Goal: Complete application form: Complete application form

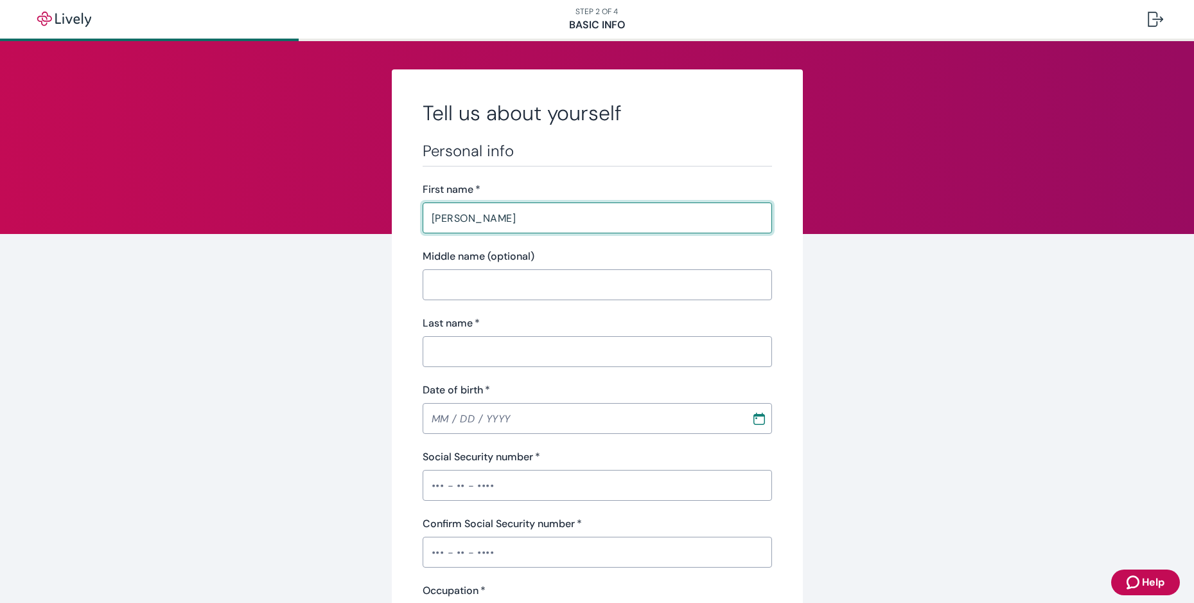
type input "[PERSON_NAME]"
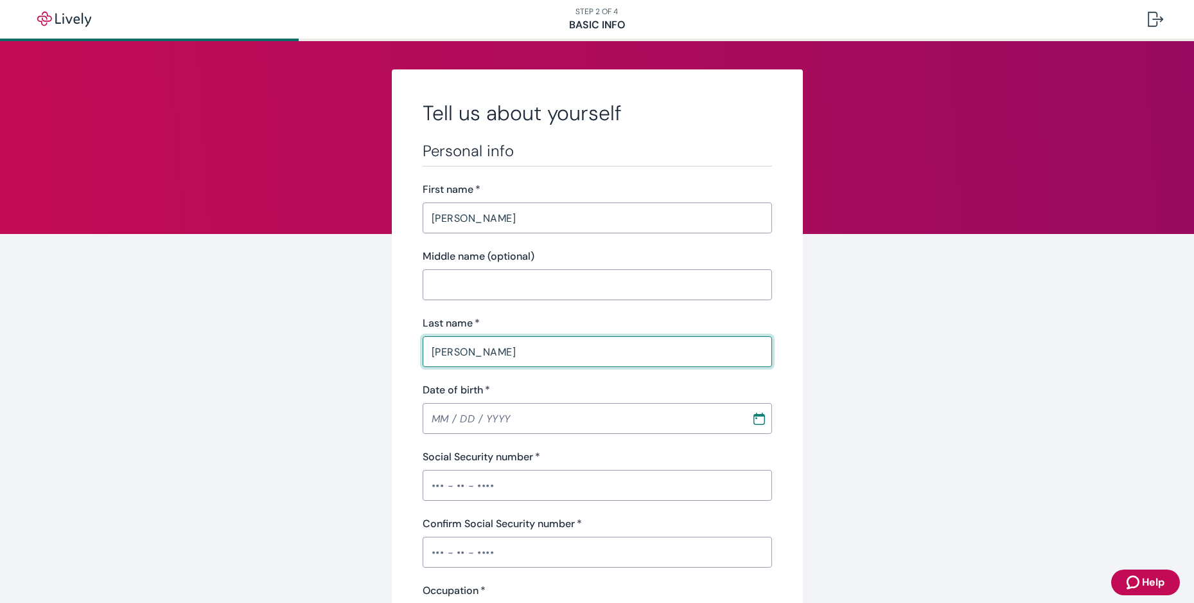
type input "[PERSON_NAME]"
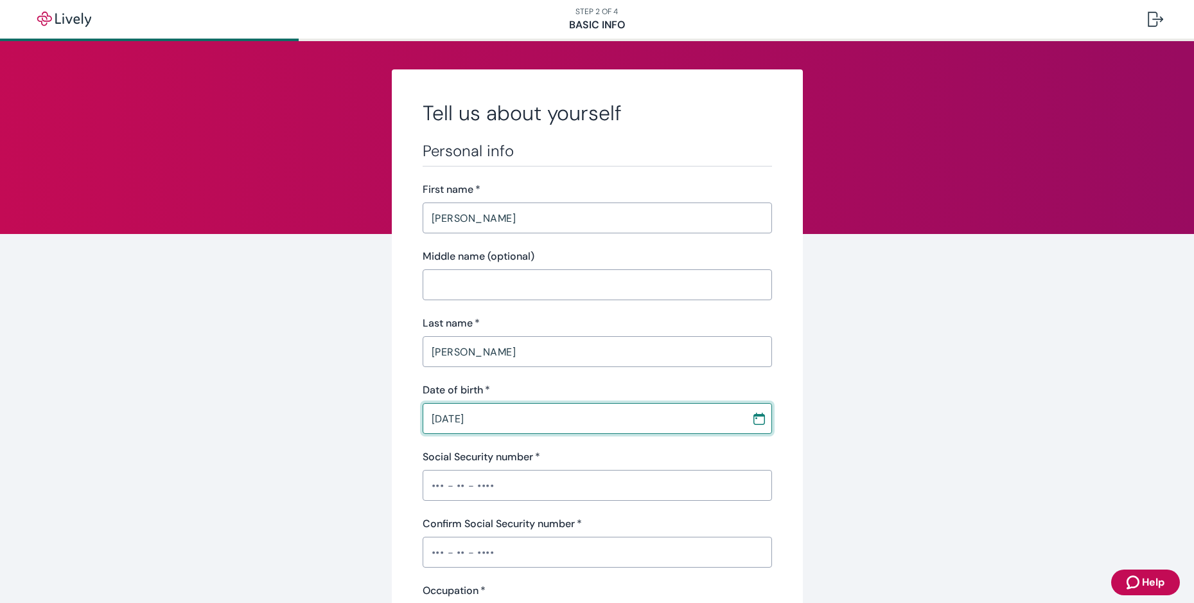
type input "[DATE]"
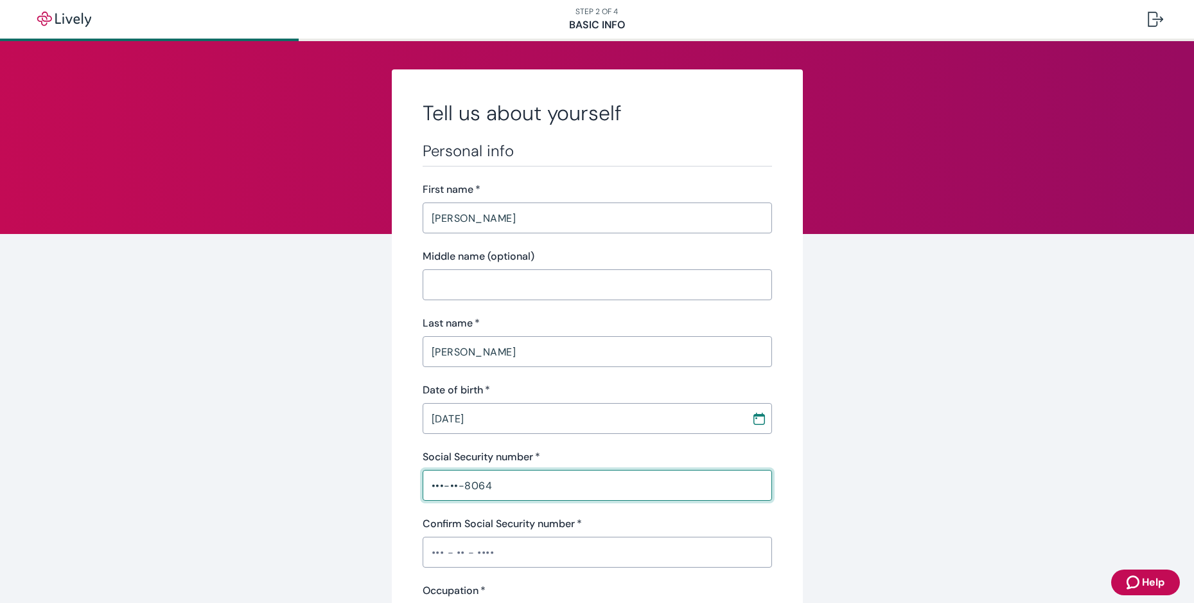
type input "•••-••-8064"
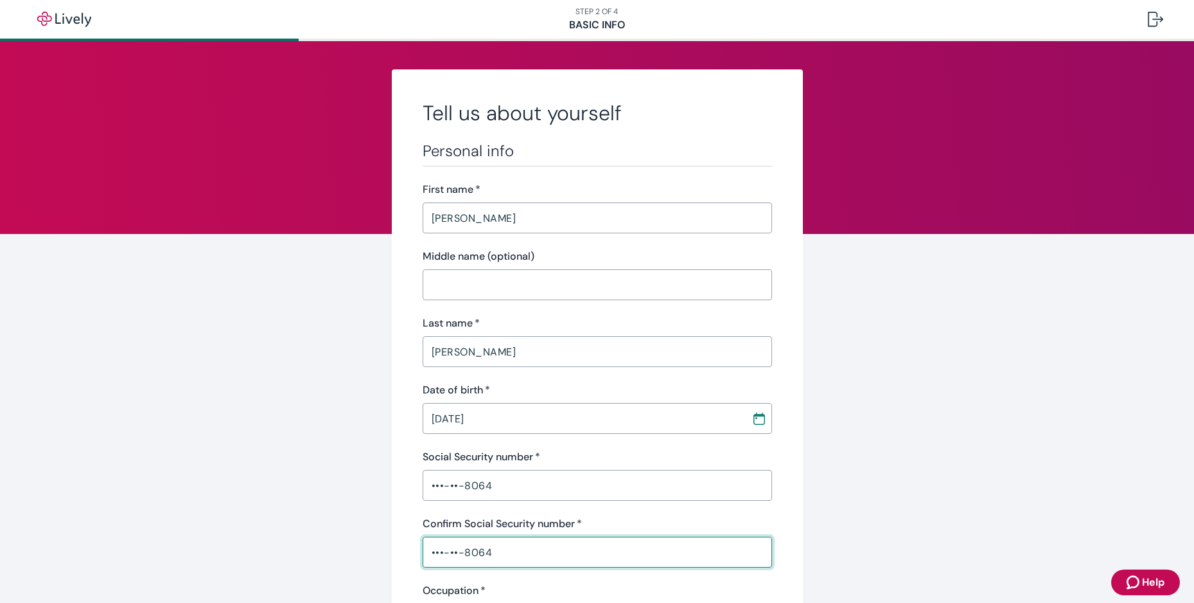
type input "•••-••-8064"
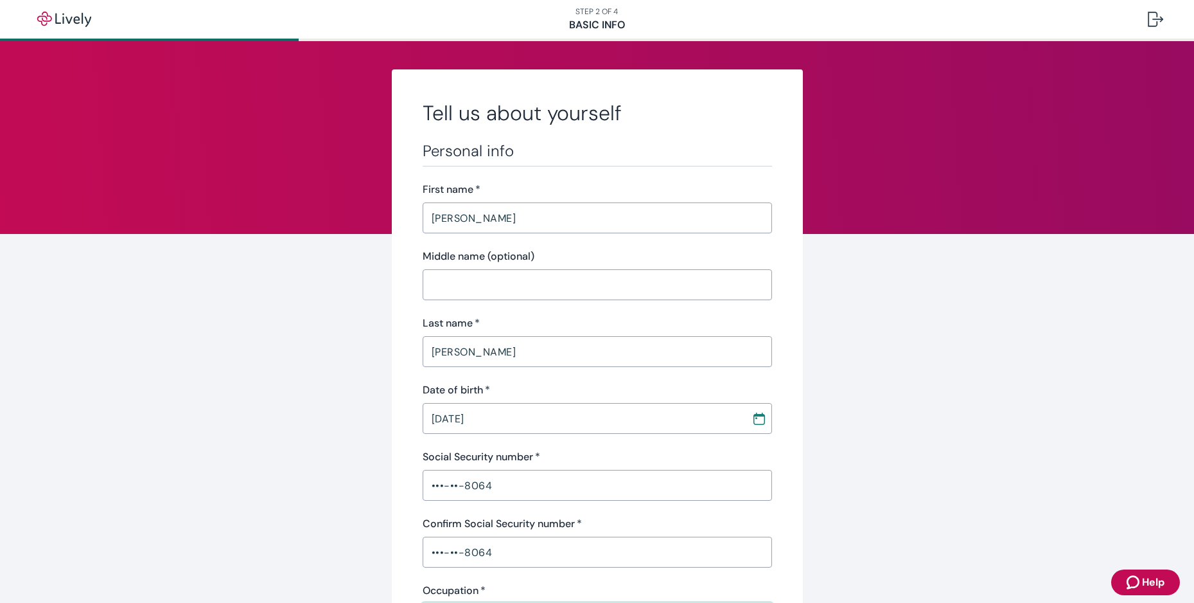
scroll to position [297, 0]
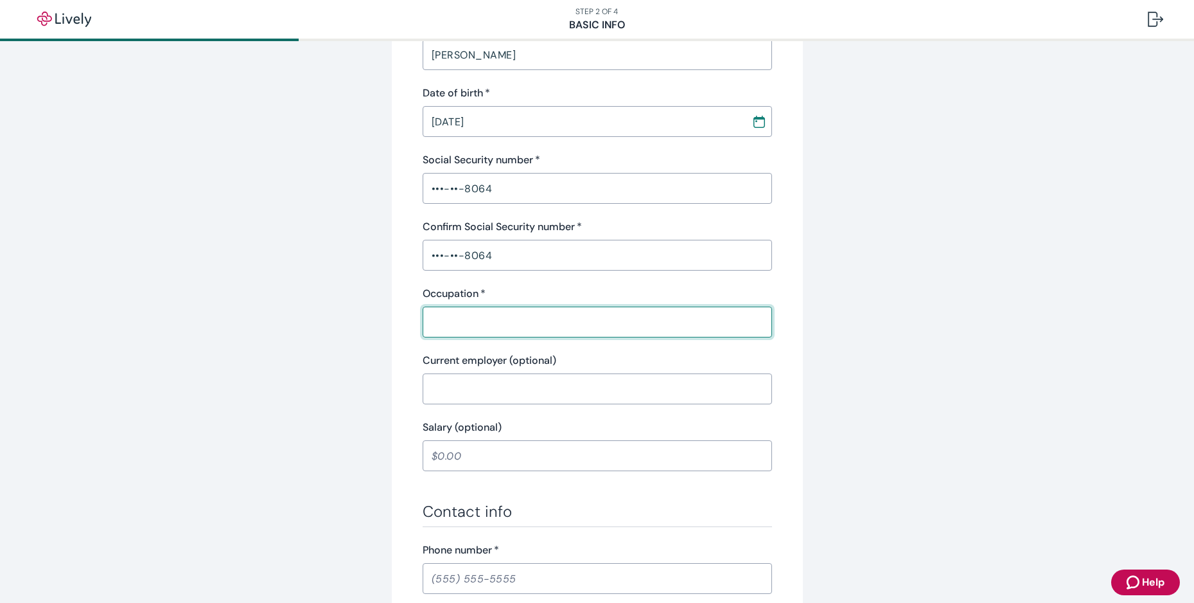
click at [466, 324] on input "Occupation   *" at bounding box center [597, 322] width 349 height 26
type input "Police Dispatcher"
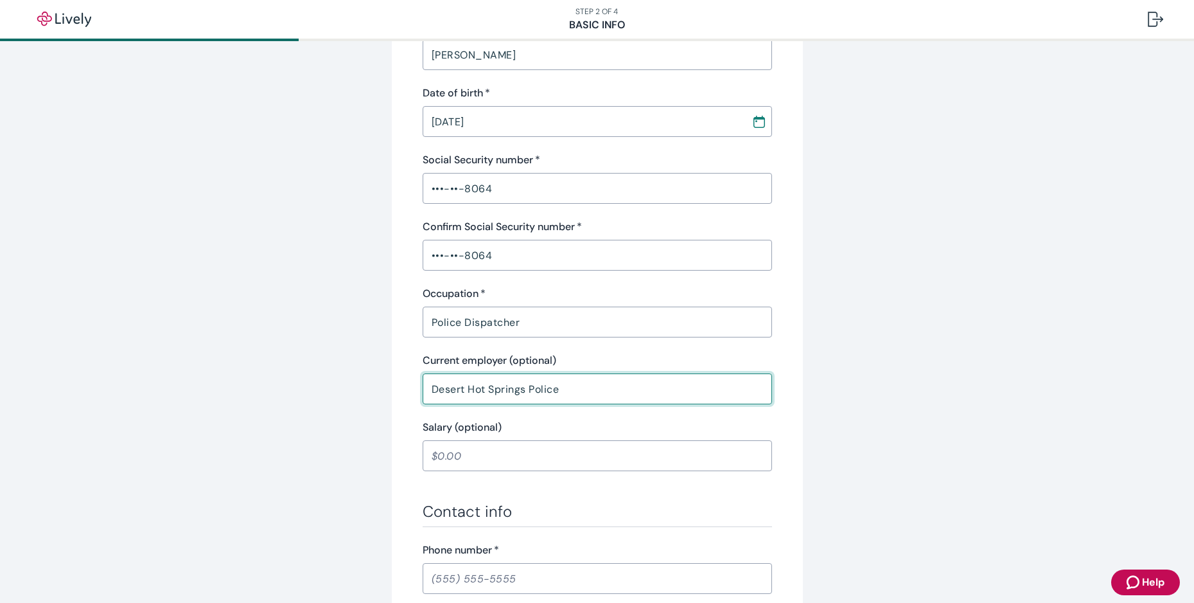
type input "Desert Hot Springs Police"
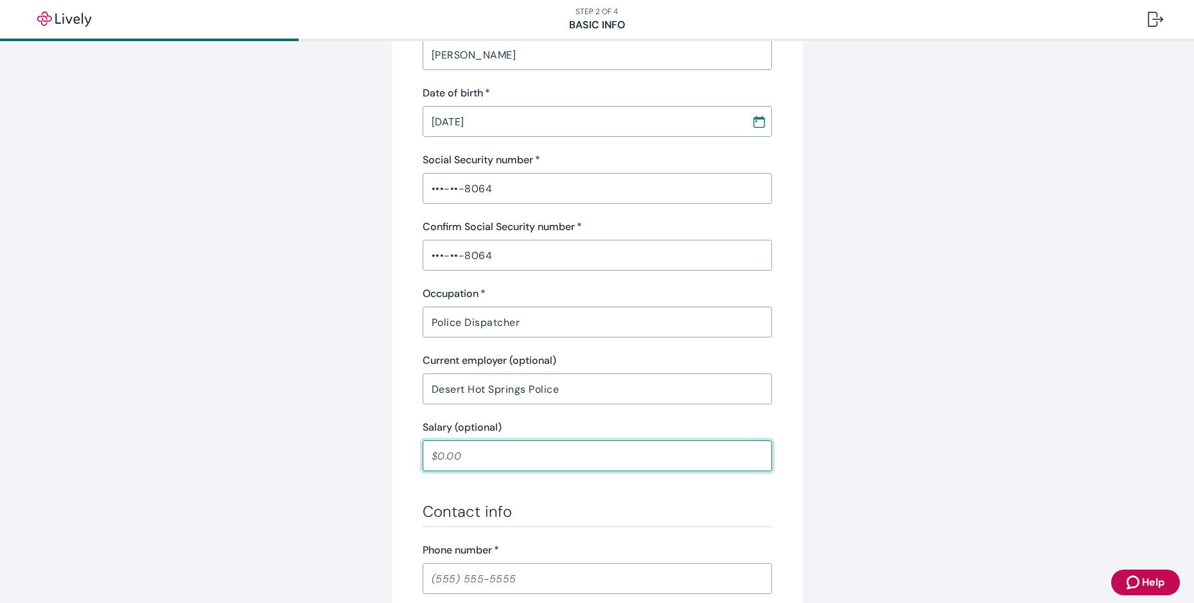
scroll to position [489, 0]
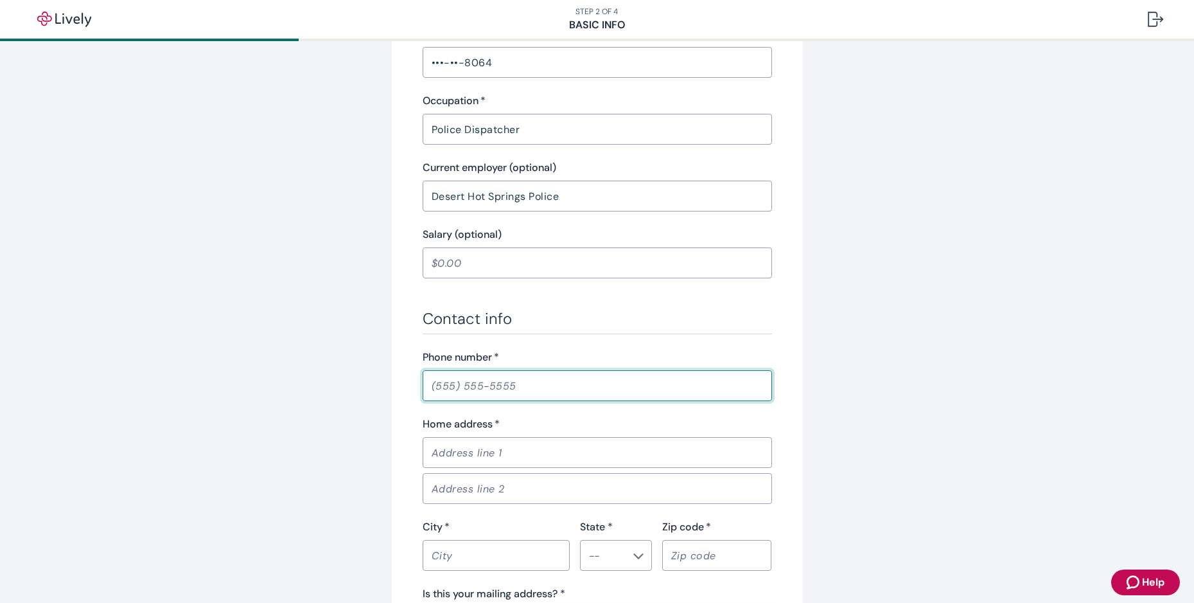
click at [461, 389] on input "Phone number   *" at bounding box center [597, 386] width 349 height 26
type input "[PHONE_NUMBER]"
type input "[STREET_ADDRESS]"
type input "[GEOGRAPHIC_DATA]"
type input "CA"
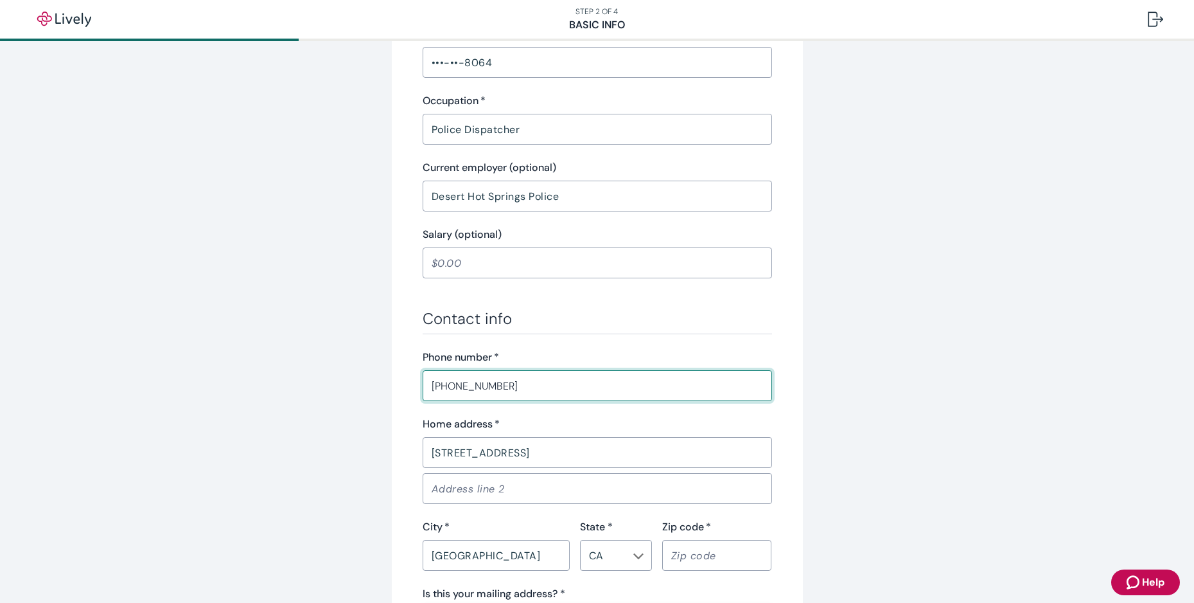
type input "92203"
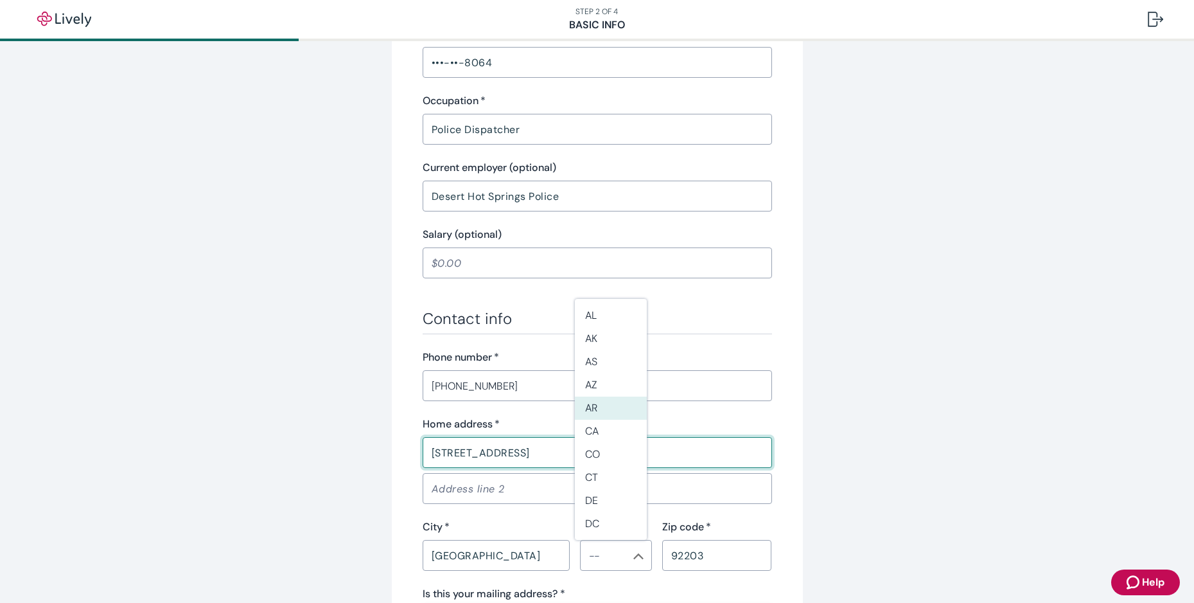
click at [462, 451] on input "[STREET_ADDRESS]" at bounding box center [597, 452] width 349 height 26
type input "[STREET_ADDRESS]"
click at [766, 434] on div "Home address   * [STREET_ADDRESS] ​" at bounding box center [597, 441] width 349 height 51
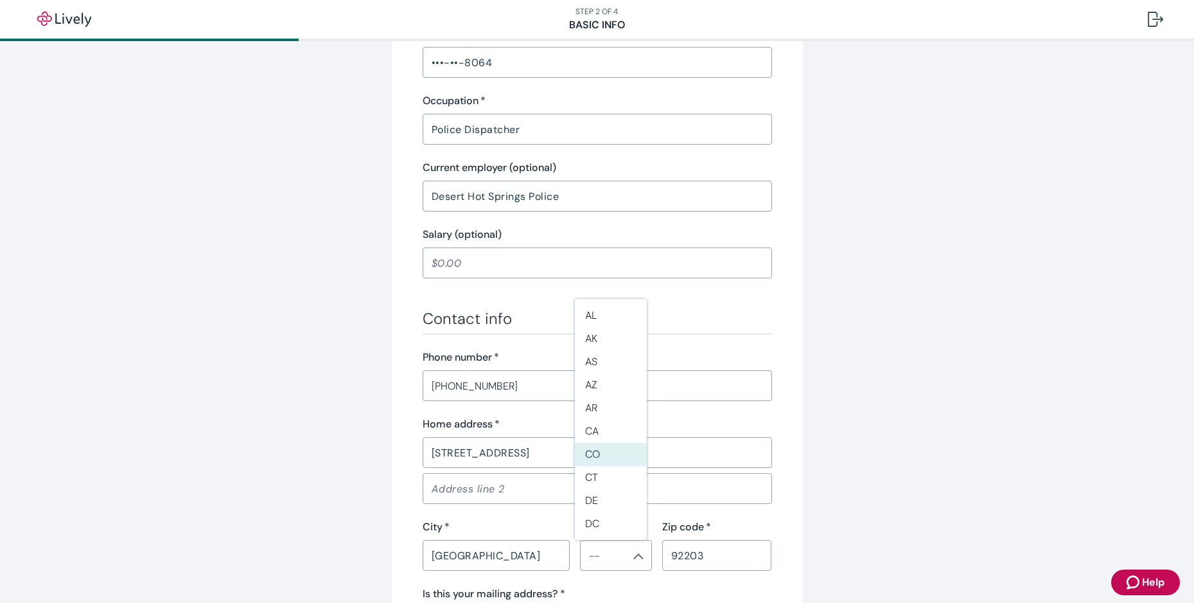
click at [827, 431] on div "Tell us about yourself Personal info First name   * [PERSON_NAME] ​ Middle name…" at bounding box center [597, 179] width 617 height 1199
click at [489, 547] on input "[GEOGRAPHIC_DATA]" at bounding box center [496, 555] width 147 height 26
drag, startPoint x: 507, startPoint y: 558, endPoint x: 355, endPoint y: 546, distance: 152.1
click at [355, 546] on div "Tell us about yourself Personal info First name   * [PERSON_NAME] ​ Middle name…" at bounding box center [597, 179] width 617 height 1199
type input "D"
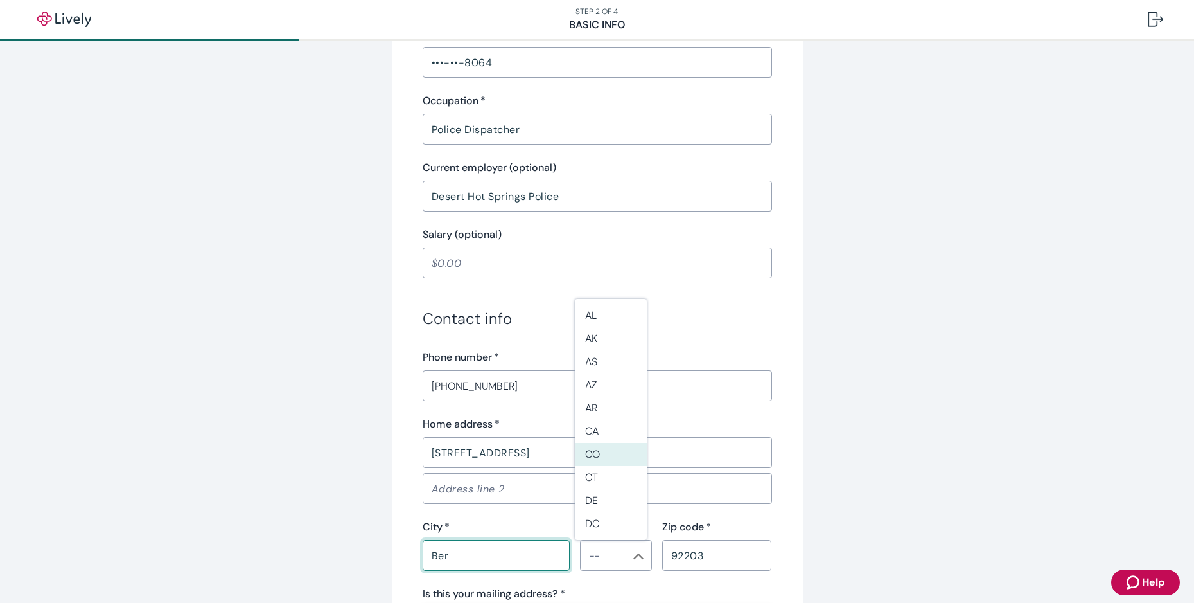
type input "Bermuda Dunes"
type input "9"
type input "CA"
click at [614, 431] on li "CA" at bounding box center [611, 430] width 72 height 23
type input "CA"
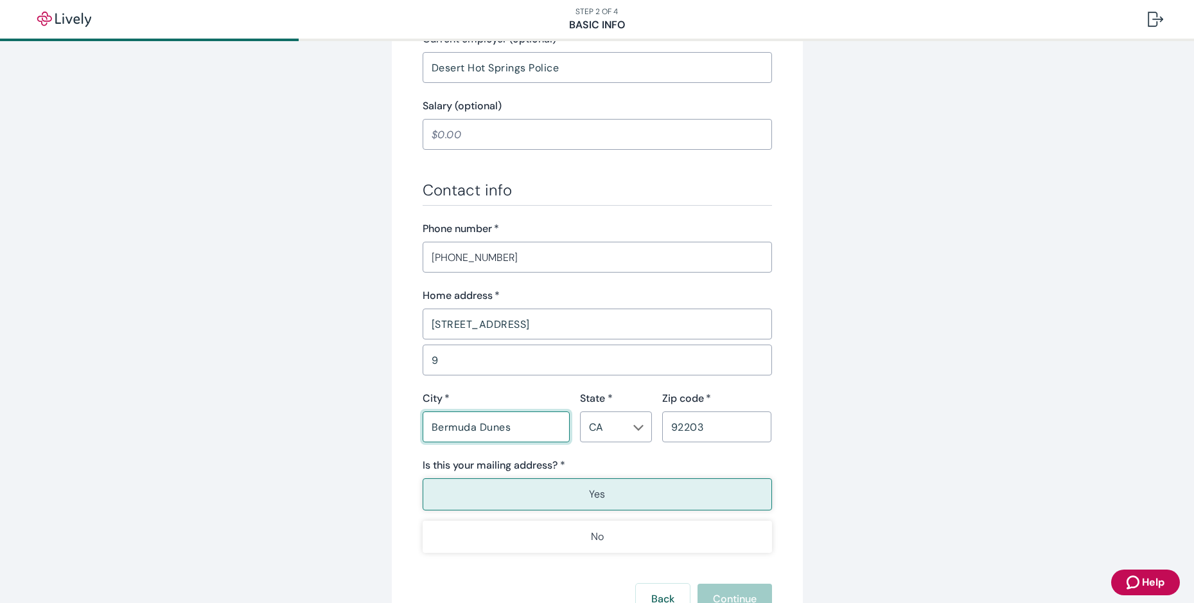
scroll to position [727, 0]
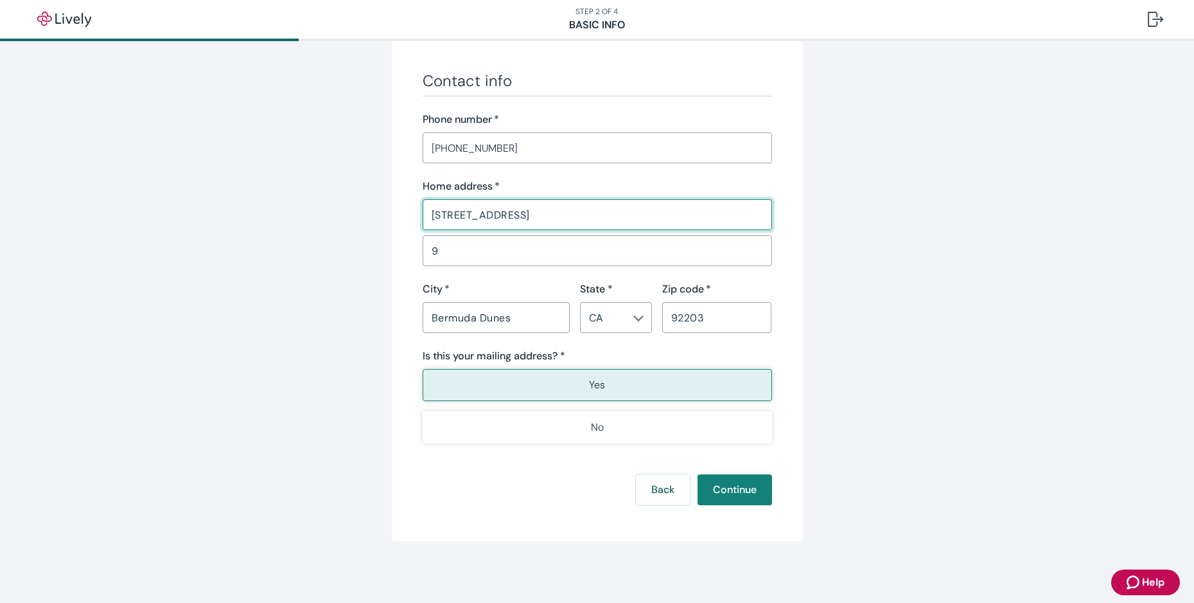
drag, startPoint x: 594, startPoint y: 215, endPoint x: 303, endPoint y: 206, distance: 291.7
type input "[STREET_ADDRESS][PERSON_NAME]"
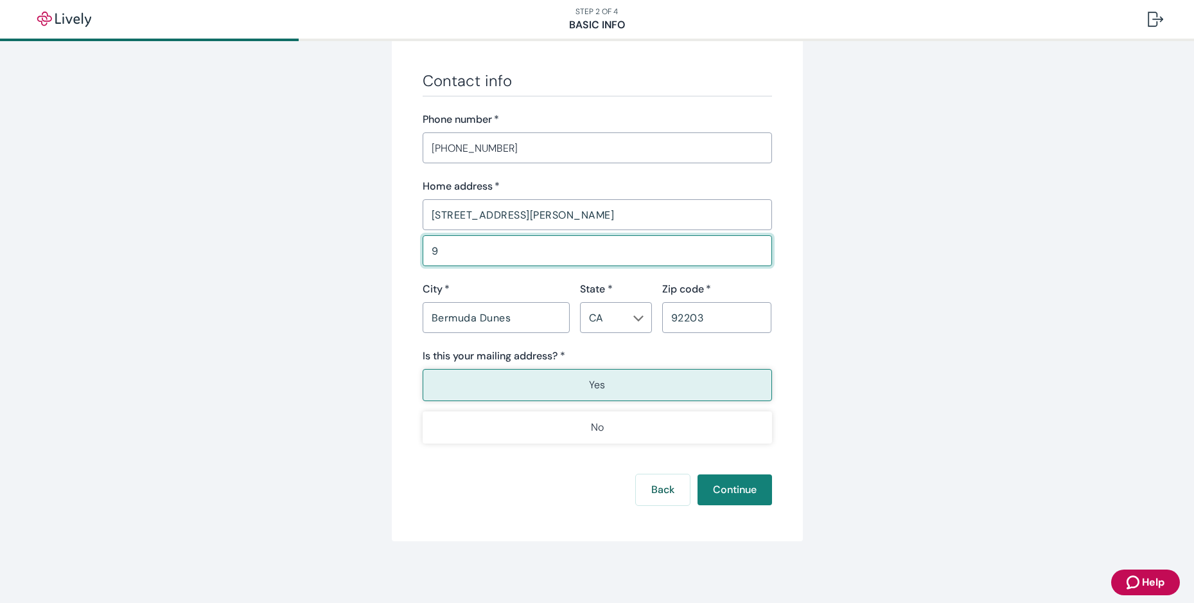
click at [480, 253] on input "9" at bounding box center [597, 251] width 349 height 26
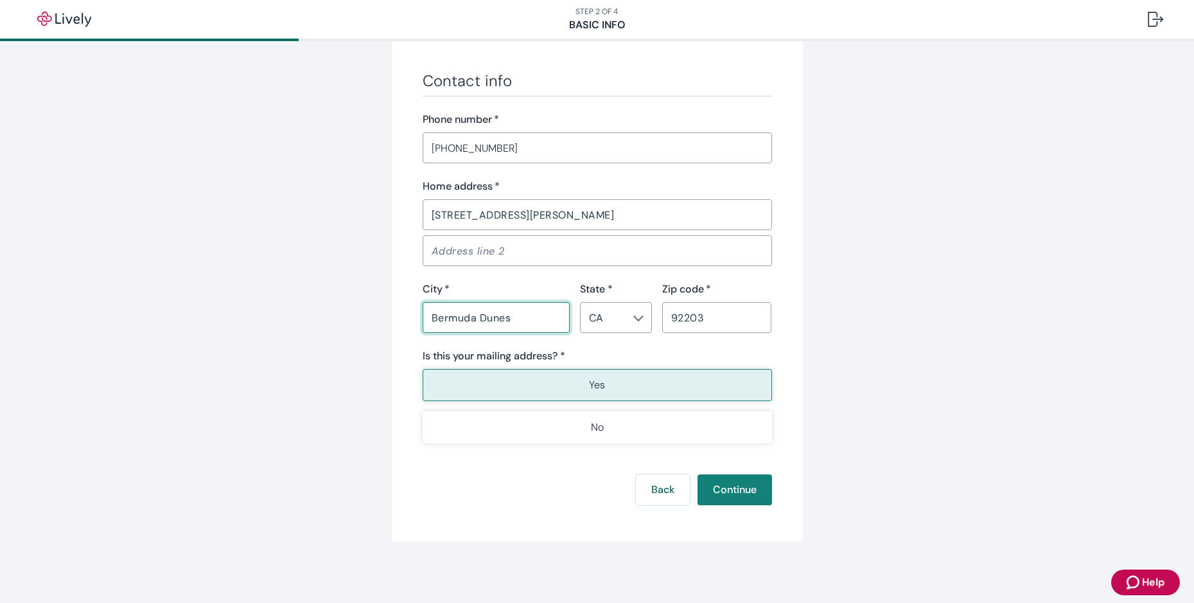
click at [604, 385] on button "Yes" at bounding box center [597, 385] width 349 height 32
click at [599, 383] on p "Yes" at bounding box center [597, 384] width 16 height 15
click at [738, 495] on button "Continue" at bounding box center [735, 489] width 75 height 31
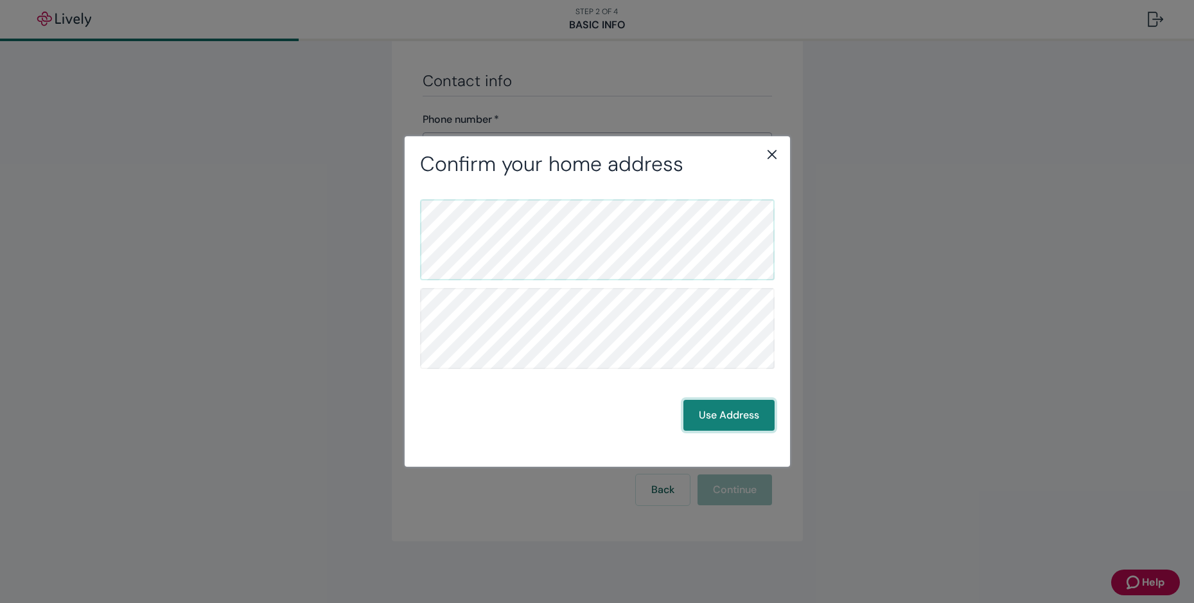
click at [726, 412] on button "Use Address" at bounding box center [728, 415] width 91 height 31
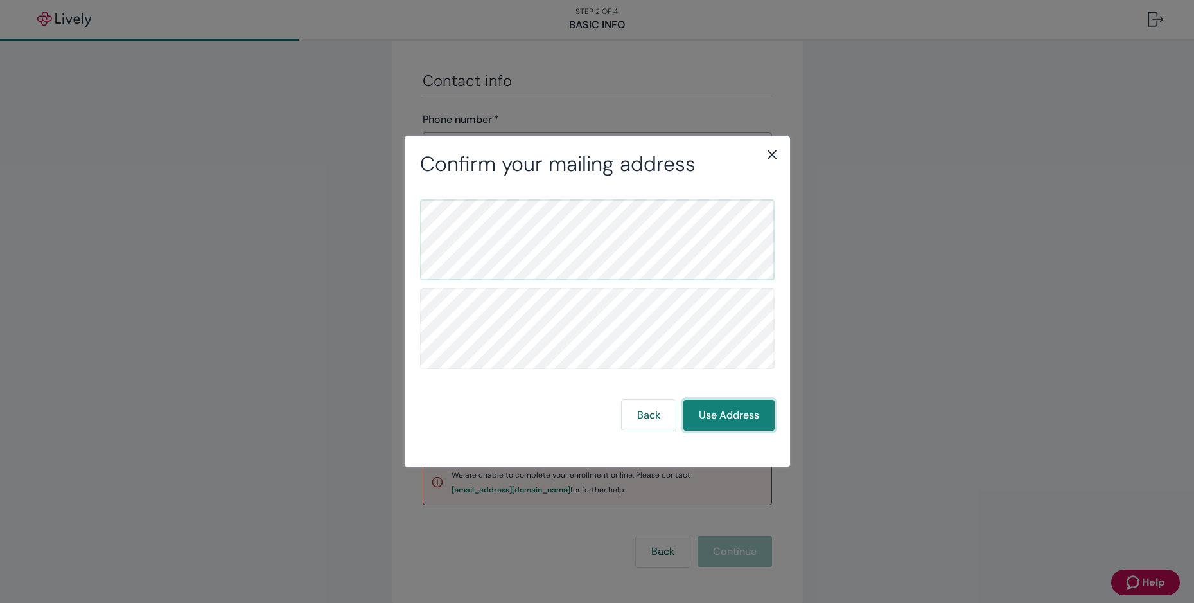
click at [718, 407] on button "Use Address" at bounding box center [728, 415] width 91 height 31
click at [770, 152] on icon "close" at bounding box center [771, 154] width 9 height 9
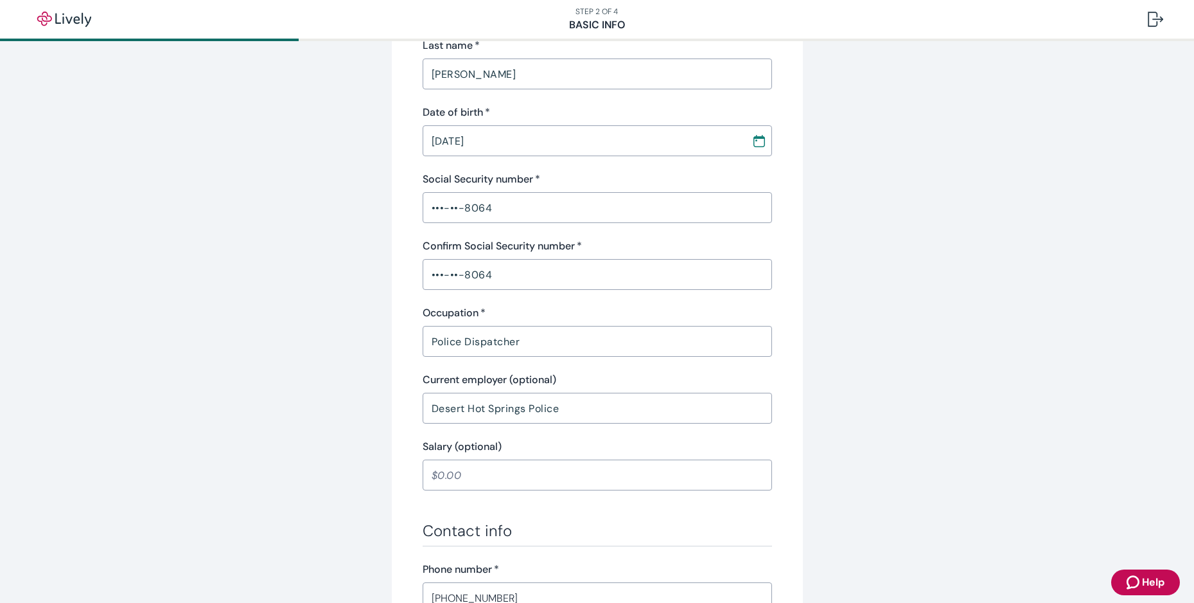
scroll to position [0, 0]
